Goal: Task Accomplishment & Management: Use online tool/utility

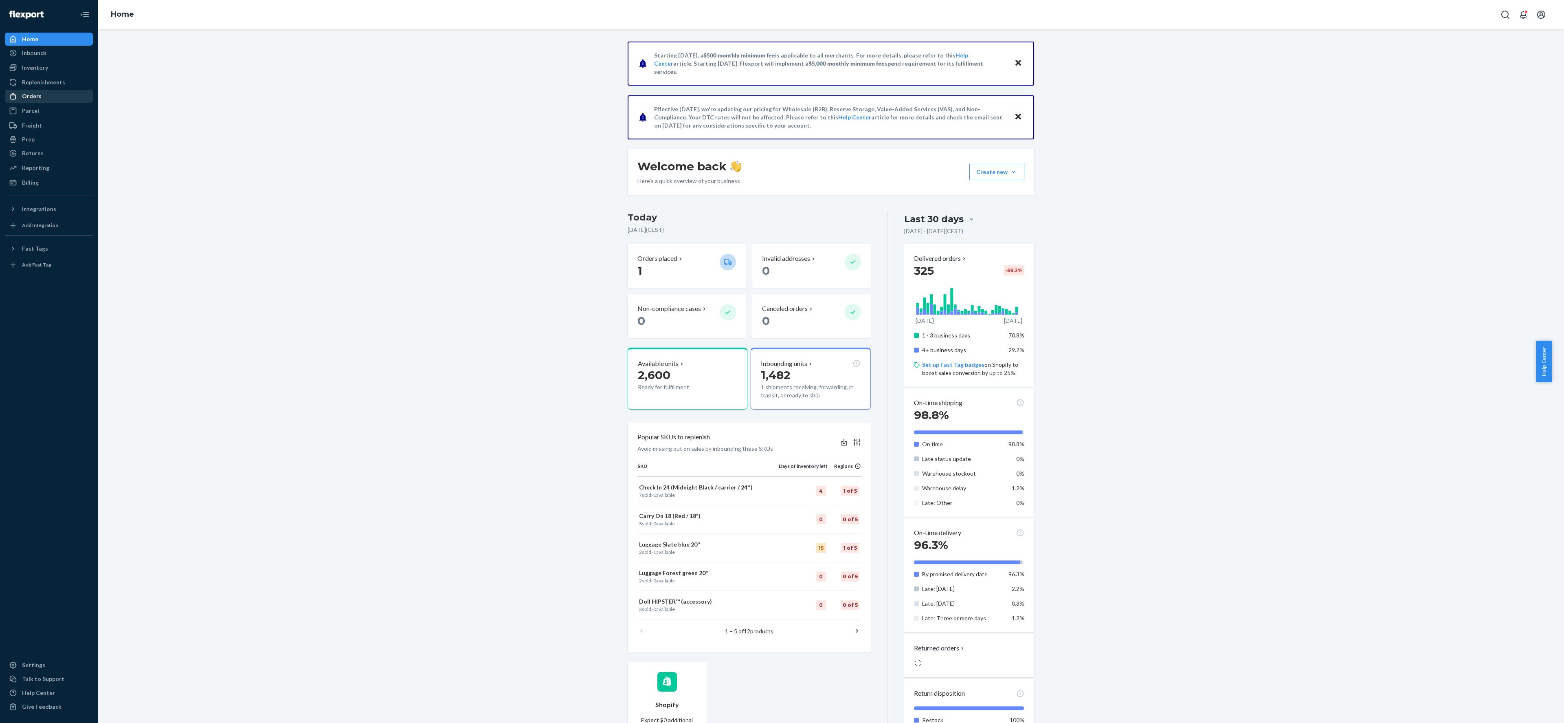
drag, startPoint x: 24, startPoint y: 96, endPoint x: 55, endPoint y: 101, distance: 31.9
click at [24, 96] on div "Orders" at bounding box center [32, 96] width 20 height 8
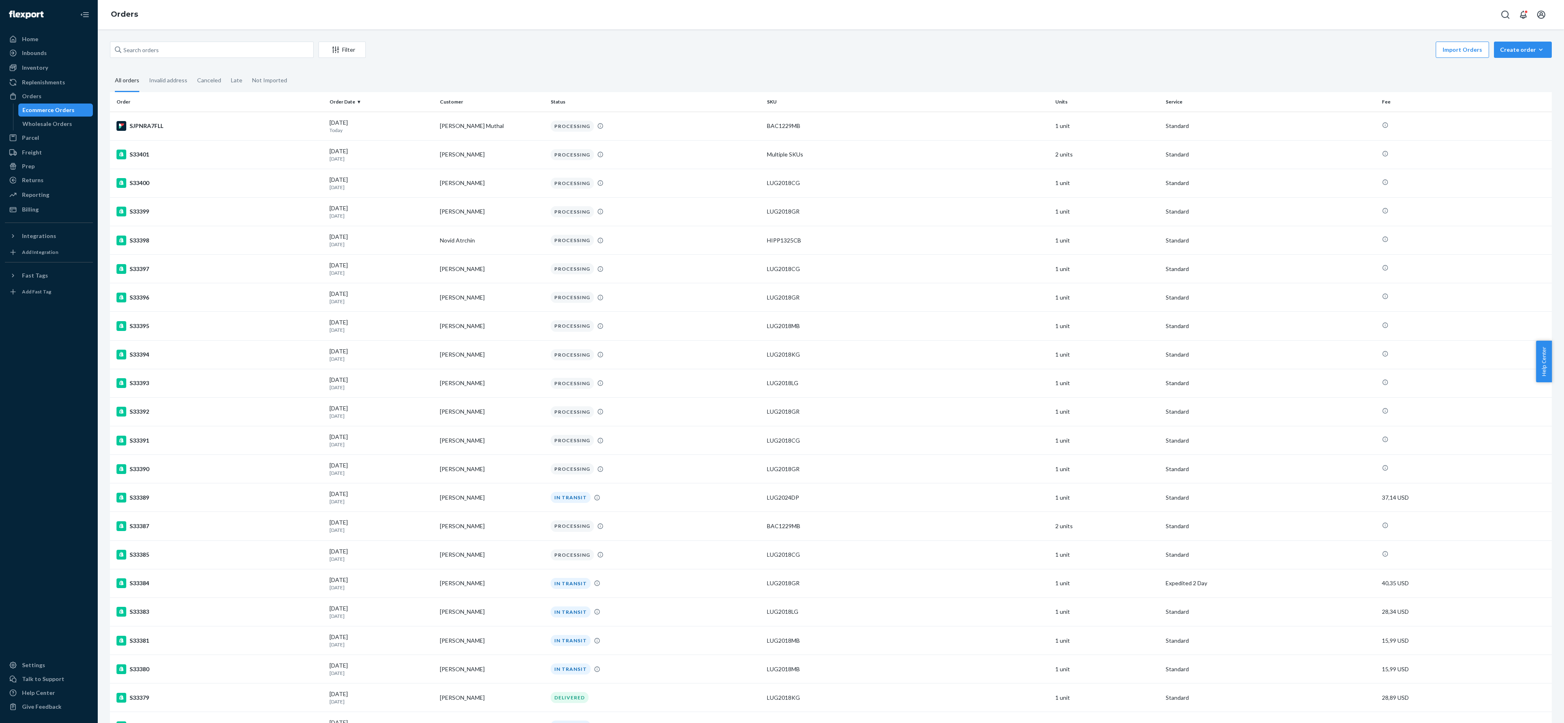
click at [121, 50] on icon at bounding box center [118, 49] width 7 height 7
click at [121, 50] on input "text" at bounding box center [212, 50] width 204 height 16
paste input "S33349"
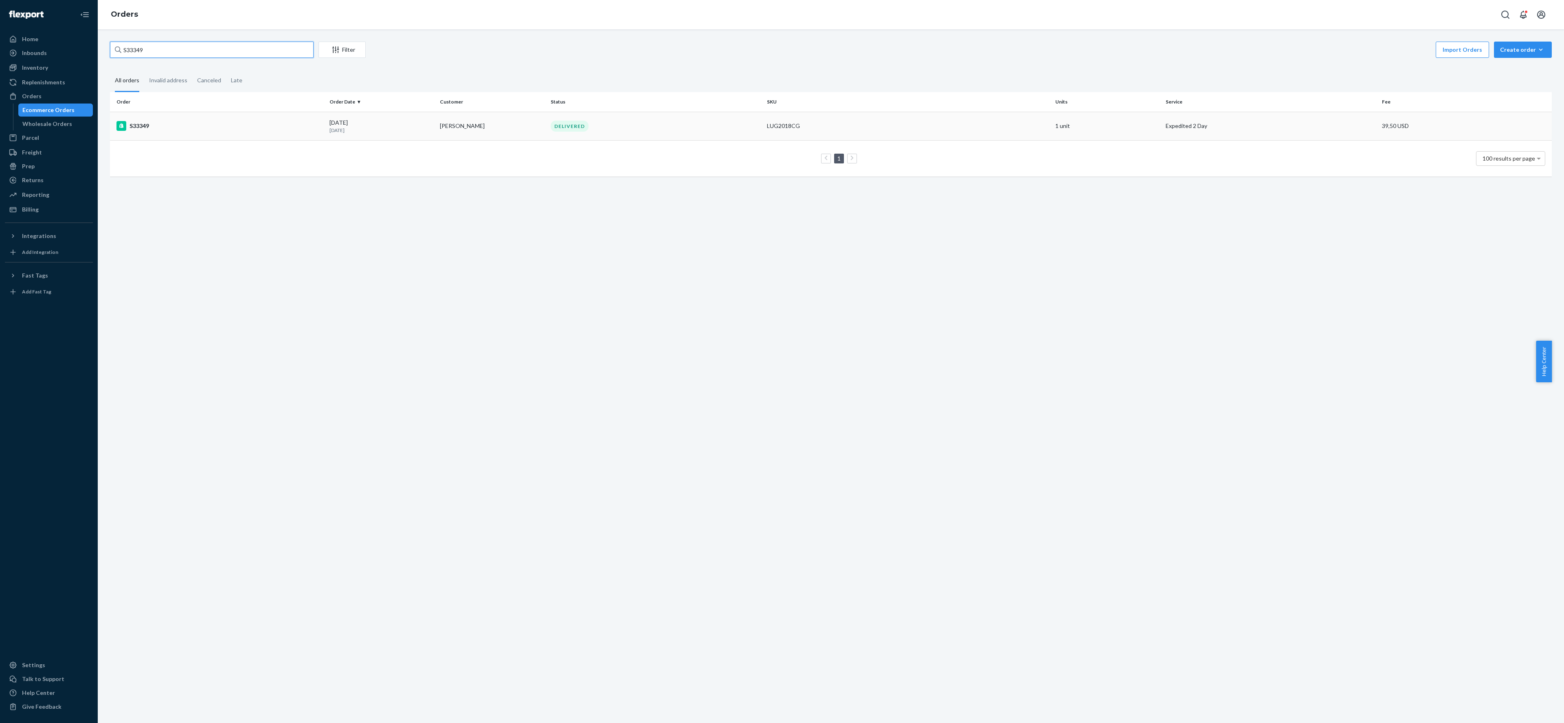
type input "S33349"
click at [147, 129] on div "S33349" at bounding box center [220, 126] width 207 height 10
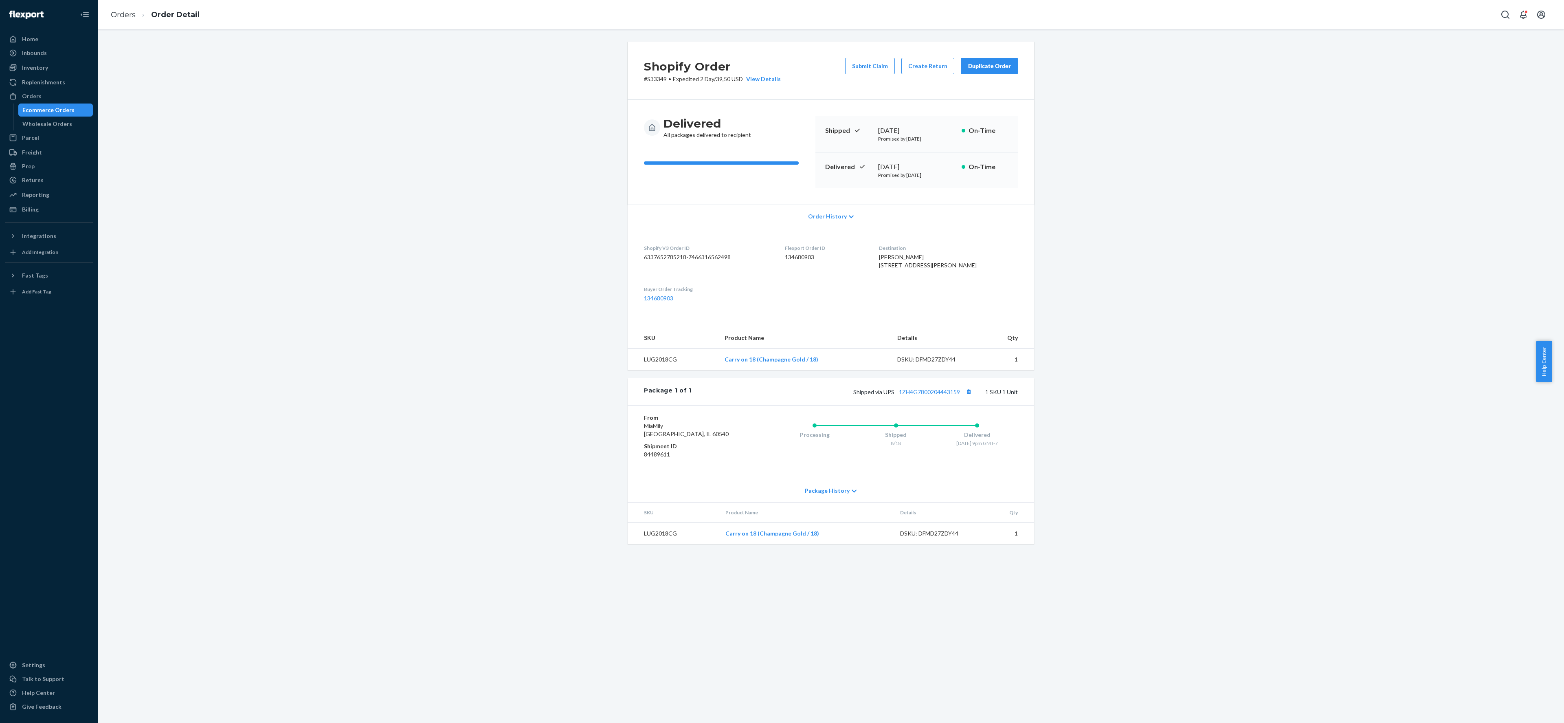
click at [973, 69] on div "Duplicate Order" at bounding box center [989, 66] width 43 height 8
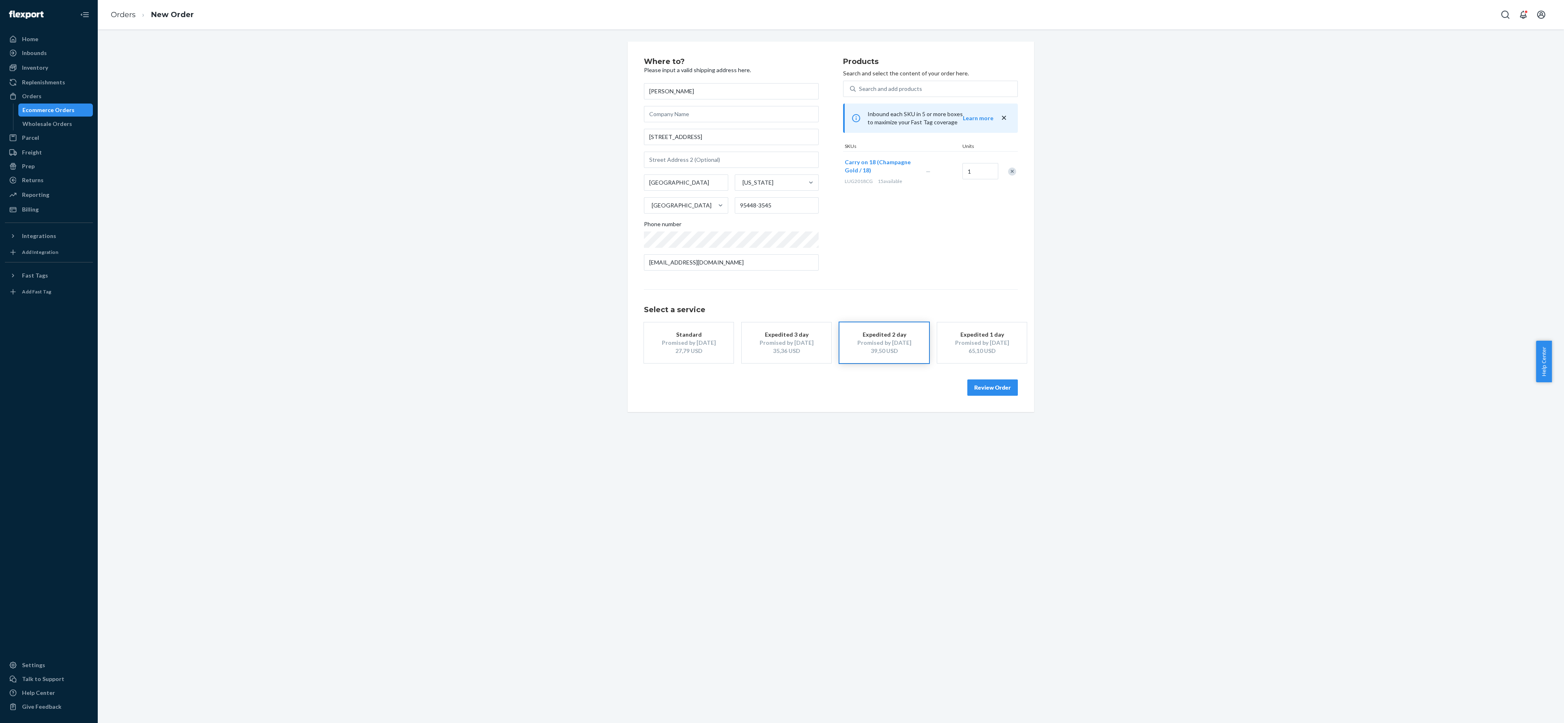
click at [980, 354] on div "65,10 USD" at bounding box center [982, 351] width 65 height 8
click at [119, 15] on link "Orders" at bounding box center [123, 14] width 25 height 9
